Goal: Task Accomplishment & Management: Complete application form

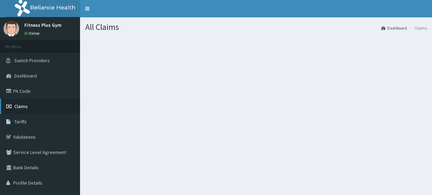
click at [36, 107] on link "Claims" at bounding box center [40, 106] width 80 height 15
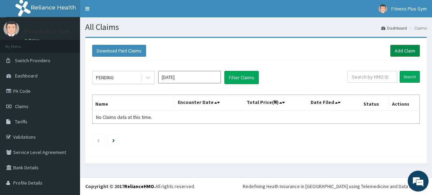
click at [396, 46] on link "Add Claim" at bounding box center [405, 51] width 30 height 12
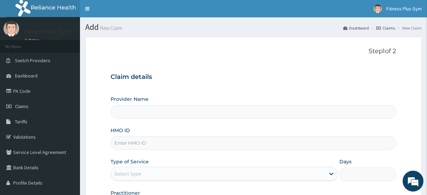
type input "Fitness plus Gym"
type input "1"
click at [162, 146] on input "HMO ID" at bounding box center [252, 143] width 285 height 14
click at [131, 143] on input "HMO ID" at bounding box center [252, 143] width 285 height 14
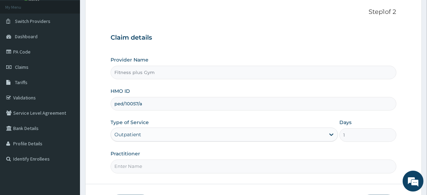
scroll to position [90, 0]
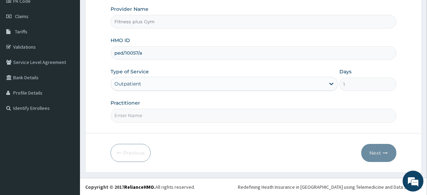
type input "ped/10057/a"
click at [145, 112] on input "Practitioner" at bounding box center [252, 116] width 285 height 14
type input "fitnessplus"
click at [373, 154] on button "Next" at bounding box center [378, 153] width 35 height 18
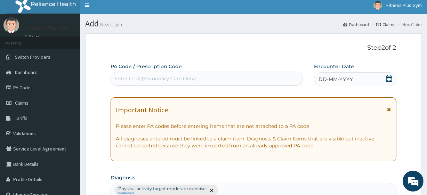
scroll to position [0, 0]
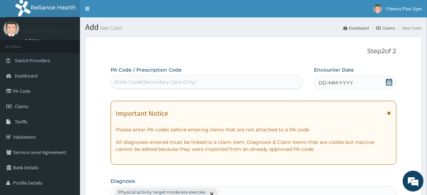
click at [168, 82] on div "Enter Code(Secondary Care Only)" at bounding box center [155, 82] width 82 height 7
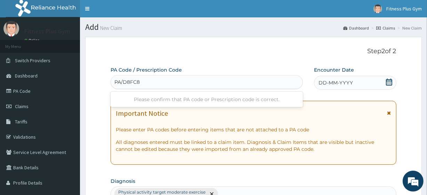
type input "PA/D8FC86"
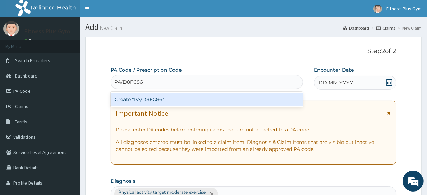
click at [208, 96] on div "Create "PA/D8FC86"" at bounding box center [206, 99] width 192 height 13
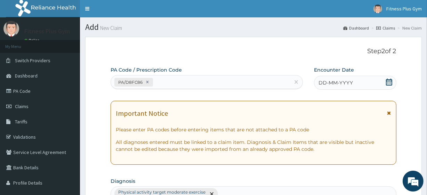
click at [354, 82] on div "DD-MM-YYYY" at bounding box center [355, 83] width 82 height 14
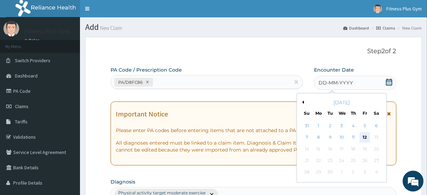
click at [365, 136] on div "12" at bounding box center [364, 137] width 10 height 10
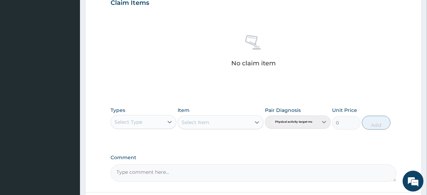
scroll to position [284, 0]
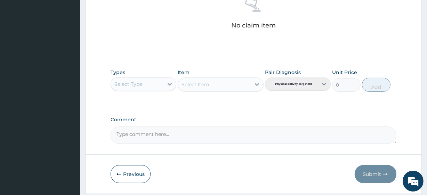
click at [152, 84] on div "Select Type" at bounding box center [137, 84] width 52 height 11
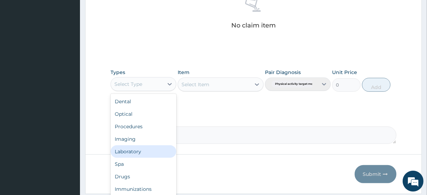
scroll to position [24, 0]
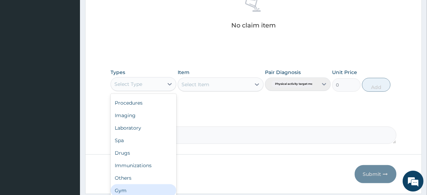
click at [148, 188] on div "Gym" at bounding box center [143, 190] width 66 height 13
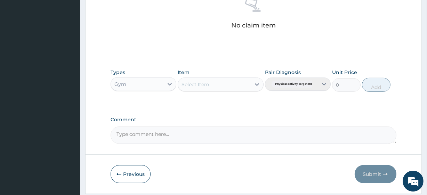
click at [229, 84] on div "Select Item" at bounding box center [214, 84] width 72 height 11
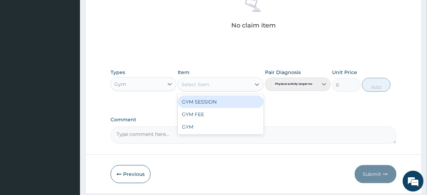
click at [231, 102] on div "GYM SESSION" at bounding box center [220, 102] width 85 height 13
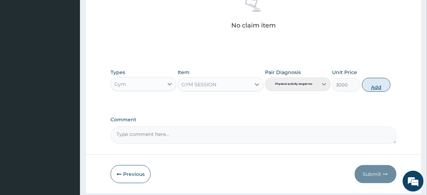
click at [375, 83] on button "Add" at bounding box center [376, 85] width 28 height 14
type input "0"
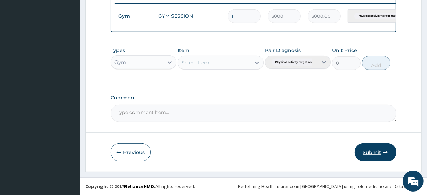
click at [380, 156] on button "Submit" at bounding box center [375, 152] width 42 height 18
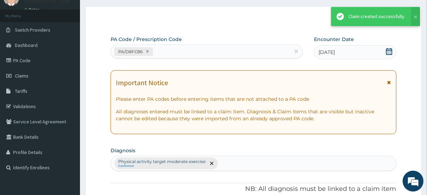
scroll to position [277, 0]
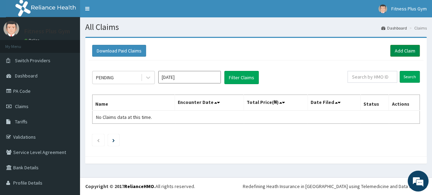
click at [401, 48] on link "Add Claim" at bounding box center [405, 51] width 30 height 12
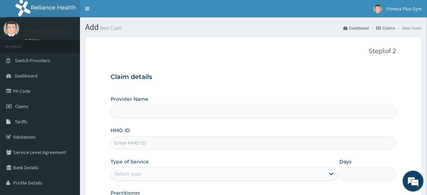
type input "Fitness plus Gym"
type input "1"
click at [149, 142] on input "HMO ID" at bounding box center [252, 143] width 285 height 14
click at [127, 146] on input "HMO ID" at bounding box center [252, 143] width 285 height 14
click at [128, 146] on input "HMO ID" at bounding box center [252, 143] width 285 height 14
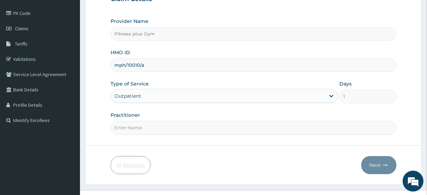
scroll to position [90, 0]
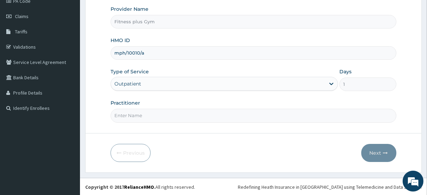
type input "mph/10010/a"
click at [157, 115] on input "Practitioner" at bounding box center [252, 116] width 285 height 14
type input "fitnessplus"
click at [364, 151] on button "Next" at bounding box center [378, 153] width 35 height 18
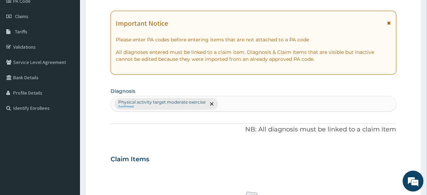
scroll to position [27, 0]
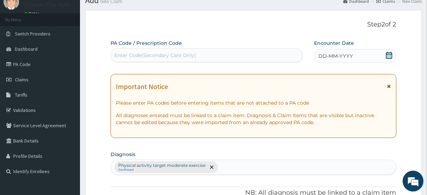
click at [148, 58] on div "Enter Code(Secondary Care Only)" at bounding box center [155, 55] width 82 height 7
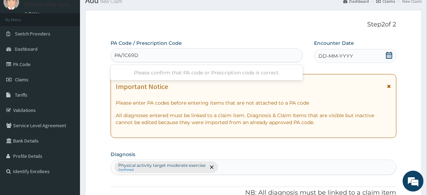
type input "PA/1C69D3"
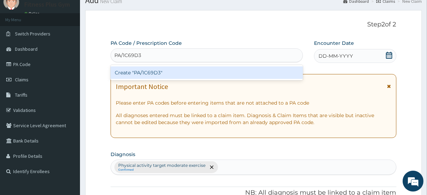
click at [195, 69] on div "Create "PA/1C69D3"" at bounding box center [206, 72] width 192 height 13
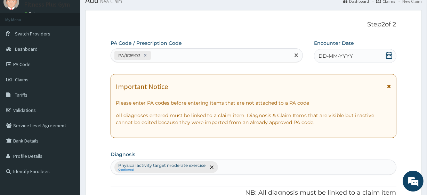
click at [364, 56] on div "DD-MM-YYYY" at bounding box center [355, 56] width 82 height 14
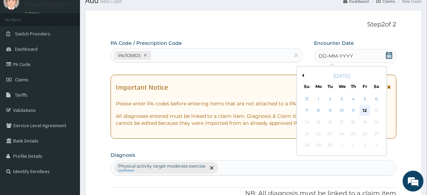
click at [367, 108] on div "12" at bounding box center [364, 111] width 10 height 10
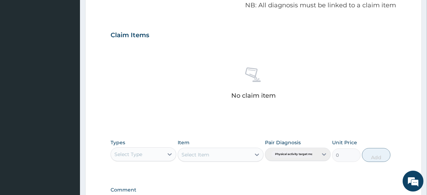
scroll to position [248, 0]
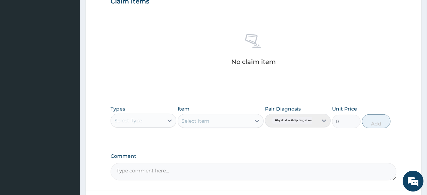
click at [144, 125] on div "Select Type" at bounding box center [143, 121] width 66 height 14
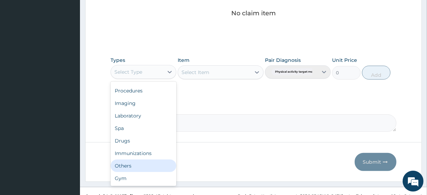
scroll to position [306, 0]
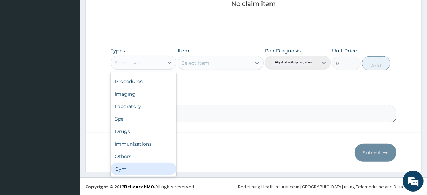
click at [143, 173] on div "Gym" at bounding box center [143, 169] width 66 height 13
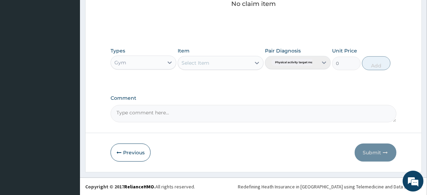
click at [223, 61] on div "Select Item" at bounding box center [214, 62] width 72 height 11
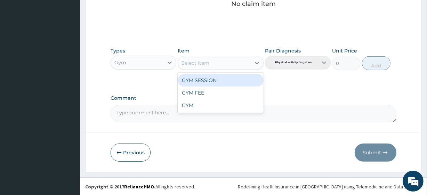
click at [226, 82] on div "GYM SESSION" at bounding box center [220, 80] width 85 height 13
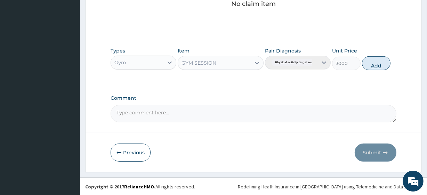
click at [366, 63] on button "Add" at bounding box center [376, 63] width 28 height 14
type input "0"
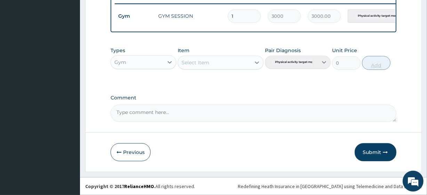
scroll to position [277, 0]
click at [374, 156] on button "Submit" at bounding box center [375, 152] width 42 height 18
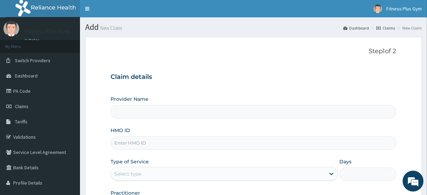
type input "Fitness plus Gym"
type input "1"
click at [137, 144] on input "HMO ID" at bounding box center [252, 143] width 285 height 14
type input "isw.10193/a"
